Goal: Navigation & Orientation: Understand site structure

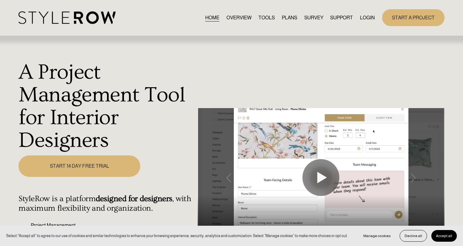
click at [239, 18] on link "OVERVIEW" at bounding box center [238, 18] width 25 height 8
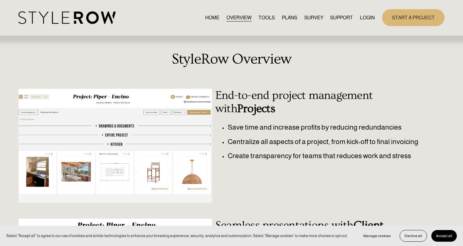
click at [268, 21] on link "TOOLS" at bounding box center [266, 18] width 16 height 8
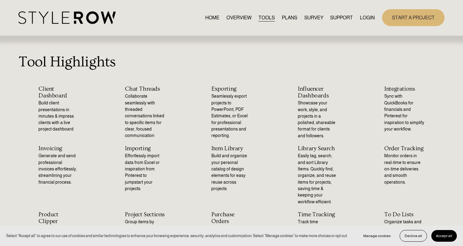
click at [283, 19] on link "PLANS" at bounding box center [289, 18] width 15 height 8
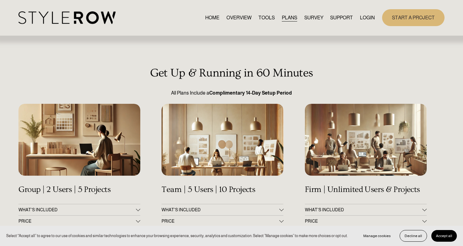
click at [262, 19] on link "TOOLS" at bounding box center [266, 18] width 16 height 8
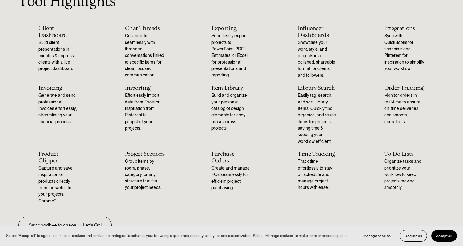
scroll to position [57, 0]
